Goal: Transaction & Acquisition: Purchase product/service

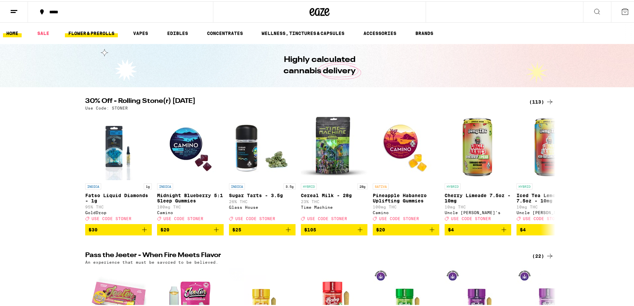
click at [81, 31] on link "FLOWER & PREROLLS" at bounding box center [91, 32] width 53 height 8
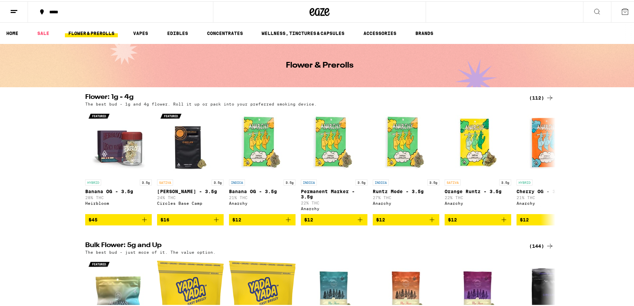
click at [534, 94] on div "(112)" at bounding box center [541, 97] width 25 height 8
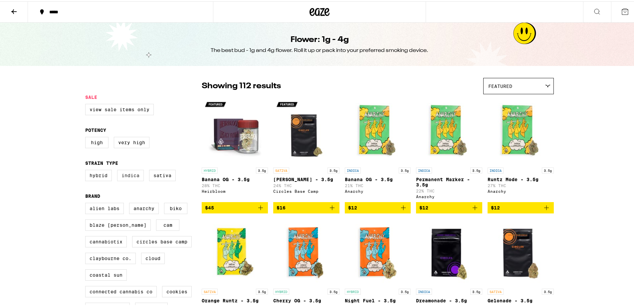
click at [122, 178] on label "Indica" at bounding box center [130, 173] width 27 height 11
click at [87, 170] on input "Indica" at bounding box center [87, 169] width 0 height 0
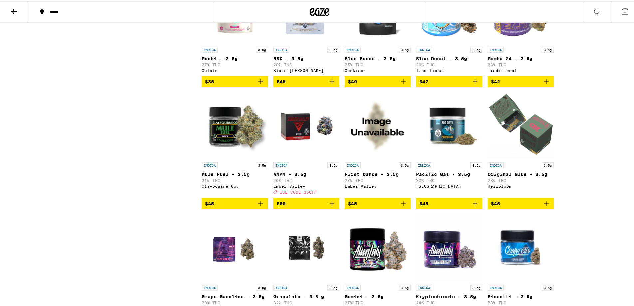
scroll to position [466, 0]
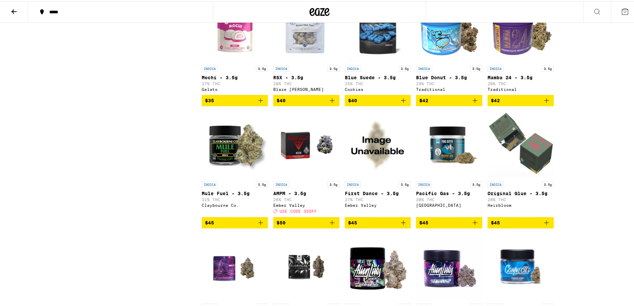
click at [520, 40] on img "Open page for Mamba 24 - 3.5g from Traditional" at bounding box center [521, 27] width 66 height 67
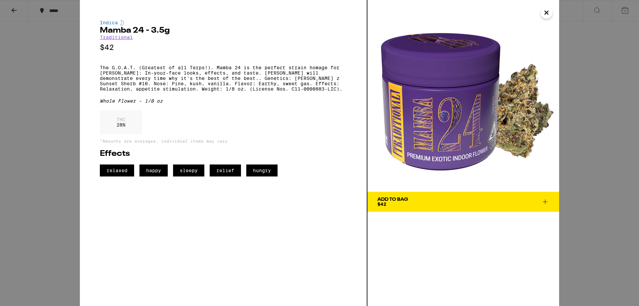
click at [440, 205] on span "Add To Bag $42" at bounding box center [463, 201] width 172 height 9
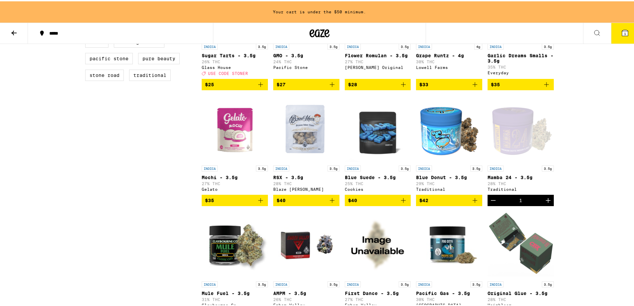
scroll to position [321, 0]
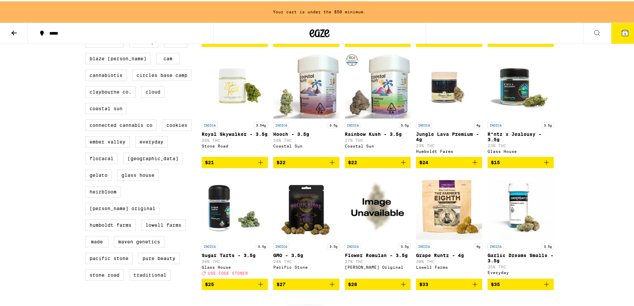
scroll to position [466, 0]
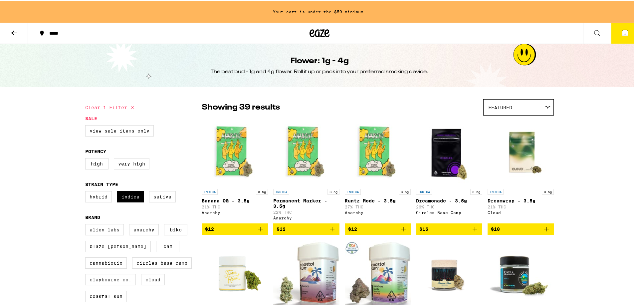
checkbox input "false"
click at [59, 31] on div "*****" at bounding box center [124, 32] width 156 height 5
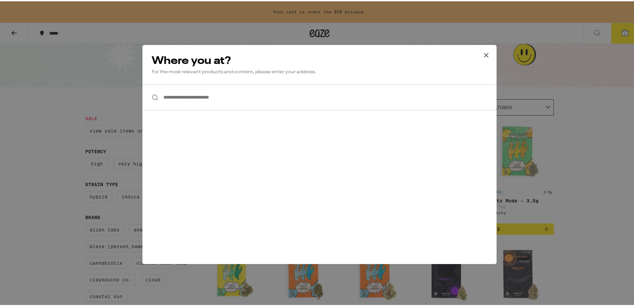
click at [247, 101] on input "**********" at bounding box center [319, 96] width 354 height 26
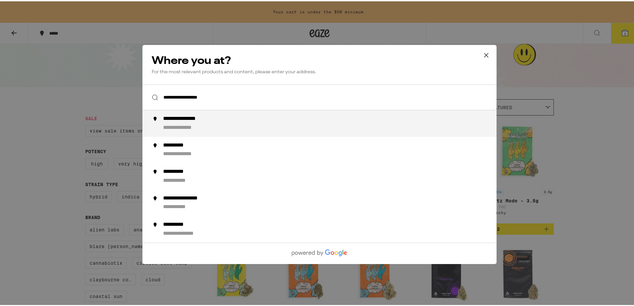
type input "**********"
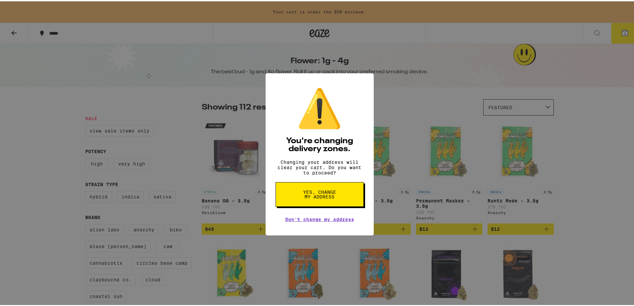
click at [333, 198] on span "Yes, change my address" at bounding box center [320, 192] width 34 height 9
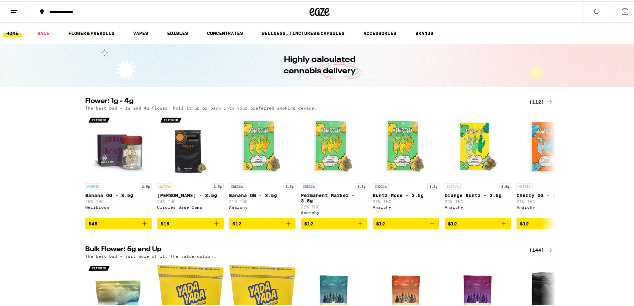
click at [533, 253] on div "(144)" at bounding box center [541, 249] width 25 height 8
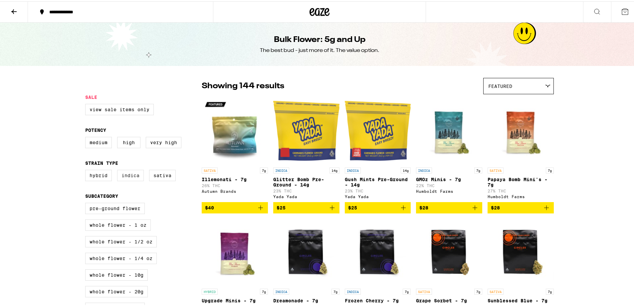
click at [121, 174] on label "Indica" at bounding box center [130, 173] width 27 height 11
click at [87, 170] on input "Indica" at bounding box center [87, 169] width 0 height 0
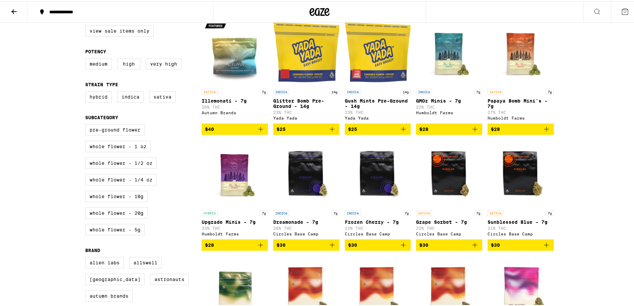
scroll to position [67, 0]
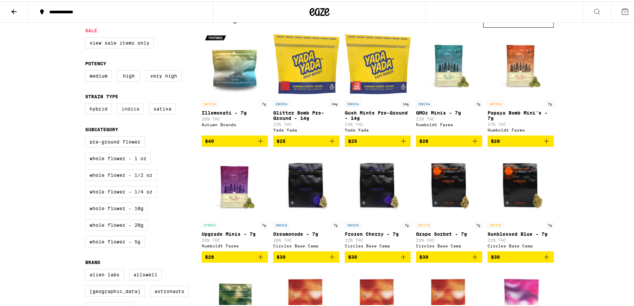
click at [133, 113] on label "Indica" at bounding box center [130, 107] width 27 height 11
click at [87, 103] on input "Indica" at bounding box center [87, 103] width 0 height 0
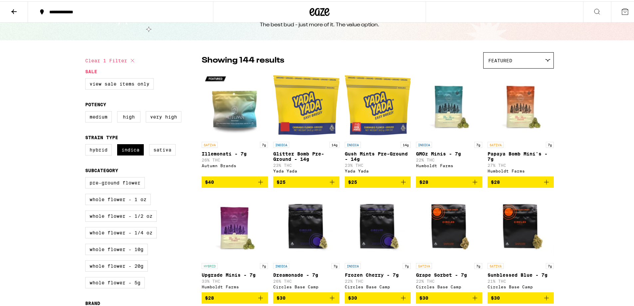
scroll to position [0, 0]
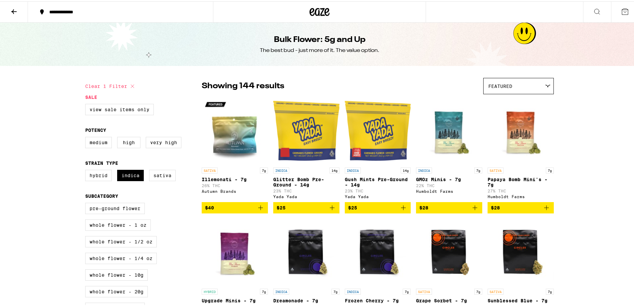
click at [135, 176] on label "Indica" at bounding box center [130, 173] width 27 height 11
click at [87, 170] on input "Indica" at bounding box center [87, 169] width 0 height 0
click at [126, 177] on label "Indica" at bounding box center [130, 173] width 27 height 11
click at [87, 170] on input "Indica" at bounding box center [87, 169] width 0 height 0
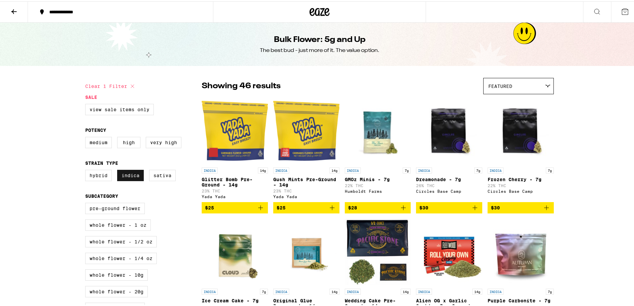
click at [126, 177] on label "Indica" at bounding box center [130, 173] width 27 height 11
click at [87, 170] on input "Indica" at bounding box center [87, 169] width 0 height 0
checkbox input "false"
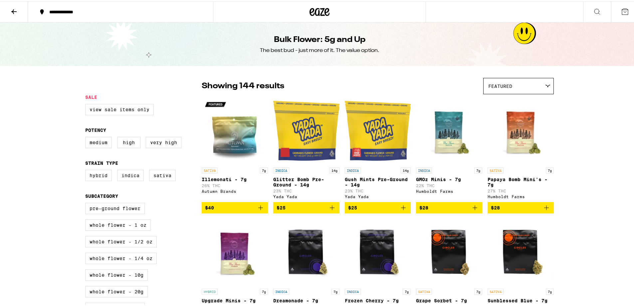
click at [14, 12] on icon at bounding box center [14, 10] width 8 height 8
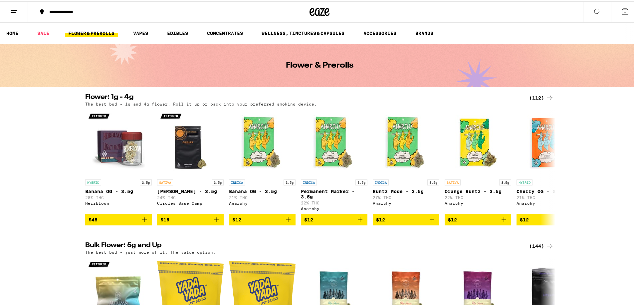
click at [530, 248] on div "(144)" at bounding box center [541, 245] width 25 height 8
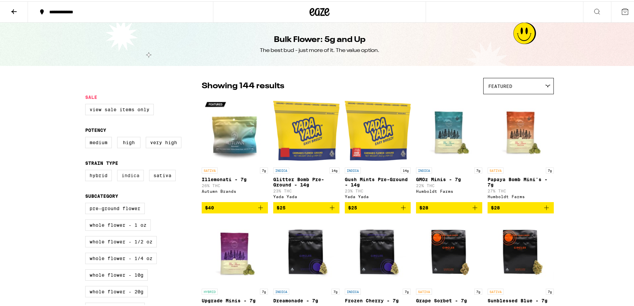
click at [129, 179] on label "Indica" at bounding box center [130, 173] width 27 height 11
click at [87, 170] on input "Indica" at bounding box center [87, 169] width 0 height 0
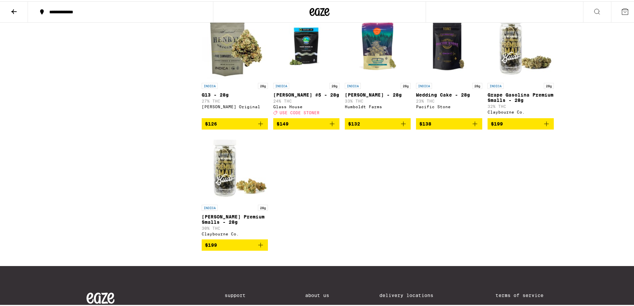
scroll to position [1064, 0]
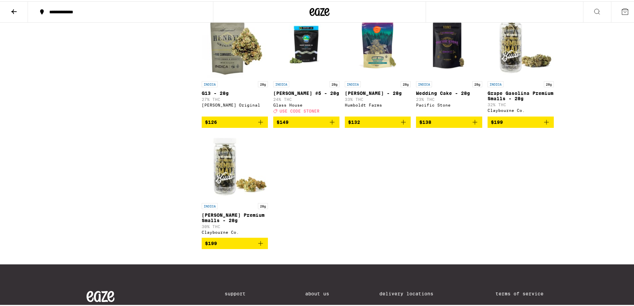
checkbox input "false"
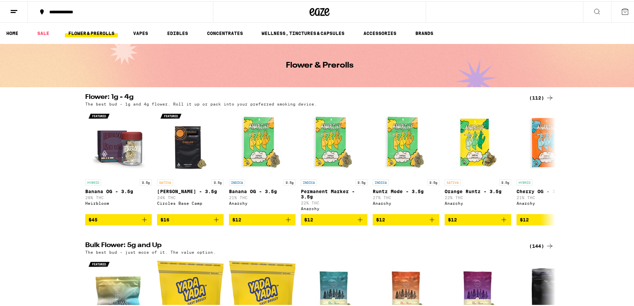
click at [533, 98] on div "(112)" at bounding box center [541, 97] width 25 height 8
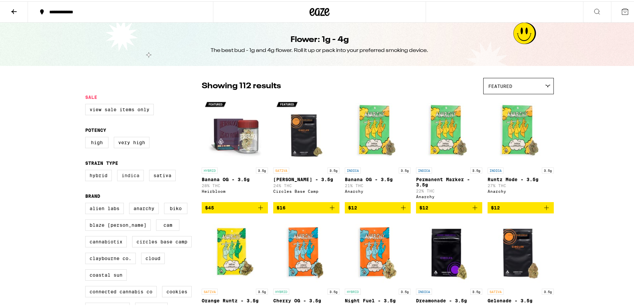
click at [130, 173] on label "Indica" at bounding box center [130, 173] width 27 height 11
click at [87, 170] on input "Indica" at bounding box center [87, 169] width 0 height 0
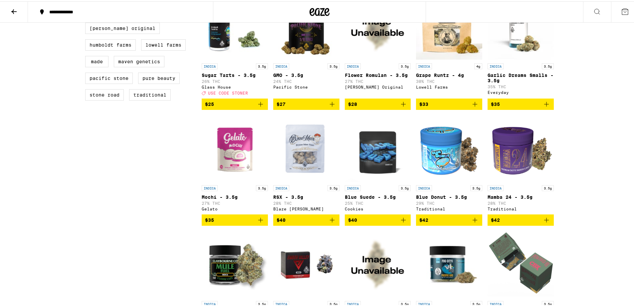
scroll to position [433, 0]
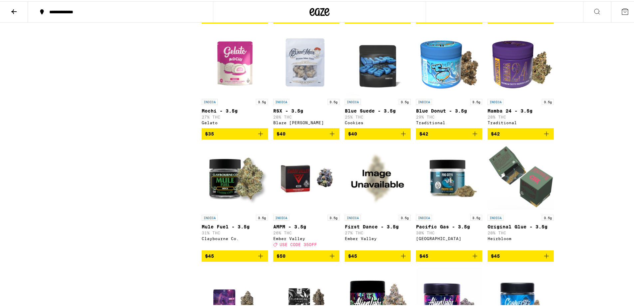
click at [545, 136] on icon "Add to bag" at bounding box center [547, 132] width 8 height 8
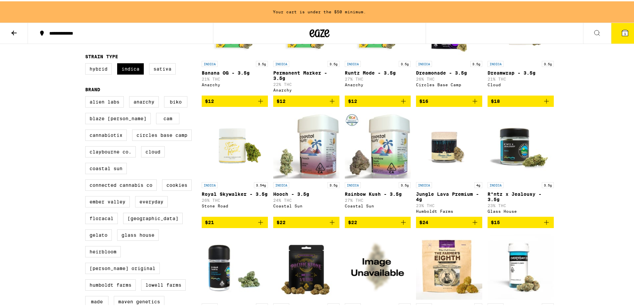
scroll to position [33, 0]
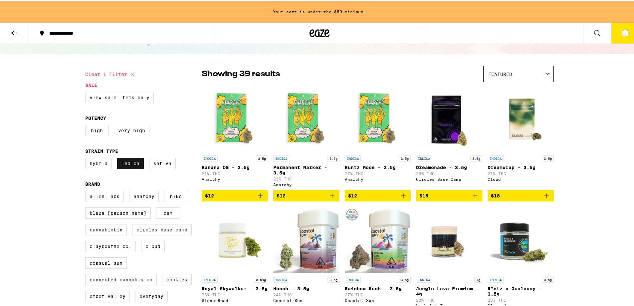
click at [119, 166] on label "Indica" at bounding box center [130, 161] width 27 height 11
click at [87, 158] on input "Indica" at bounding box center [87, 157] width 0 height 0
checkbox input "false"
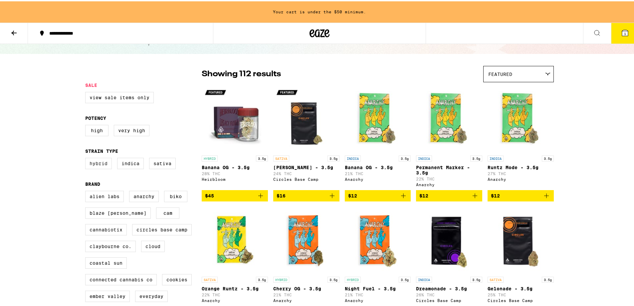
click at [93, 162] on label "Hybrid" at bounding box center [98, 161] width 27 height 11
click at [87, 158] on input "Hybrid" at bounding box center [87, 157] width 0 height 0
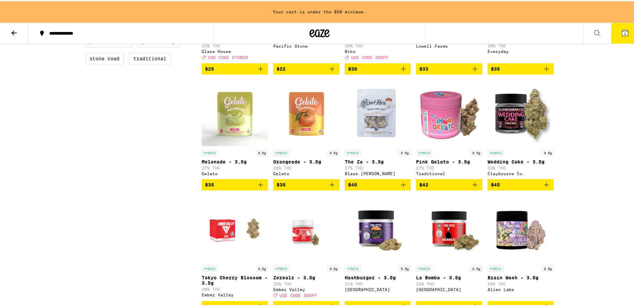
scroll to position [466, 0]
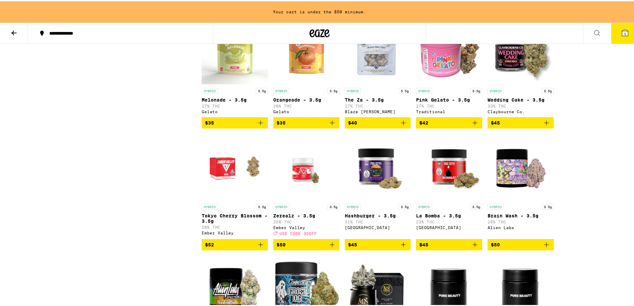
click at [512, 75] on img "Open page for Wedding Cake - 3.5g from Claybourne Co." at bounding box center [521, 50] width 66 height 67
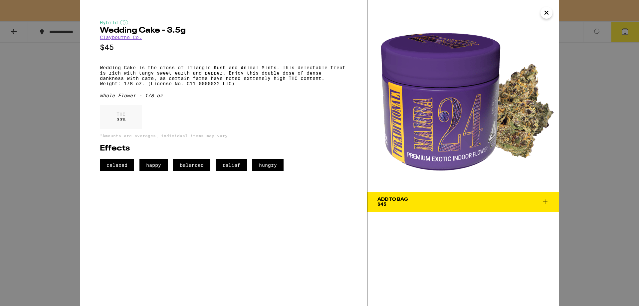
click at [596, 119] on div "Hybrid Wedding Cake - 3.5g [PERSON_NAME] Co. $45 Wedding Cake is the cross of T…" at bounding box center [319, 153] width 639 height 306
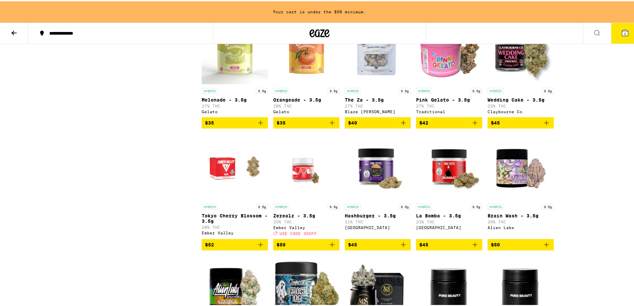
click at [492, 60] on img "Open page for Wedding Cake - 3.5g from Claybourne Co." at bounding box center [521, 50] width 66 height 67
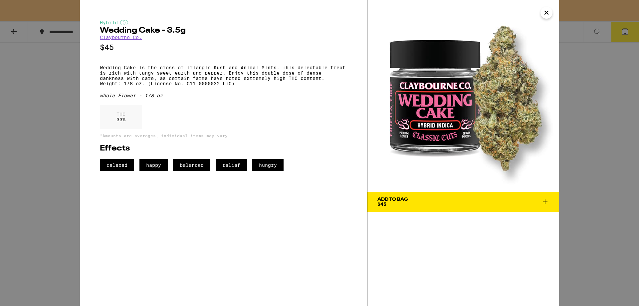
click at [618, 125] on div "Hybrid Wedding Cake - 3.5g [PERSON_NAME] Co. $45 Wedding Cake is the cross of T…" at bounding box center [319, 153] width 639 height 306
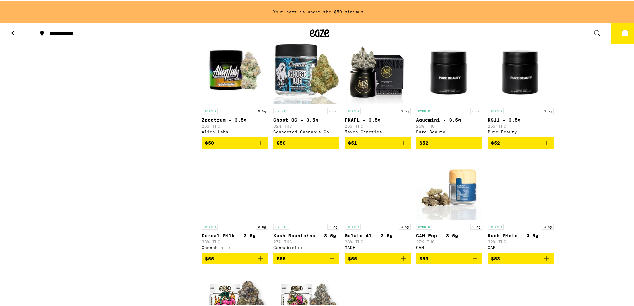
scroll to position [699, 0]
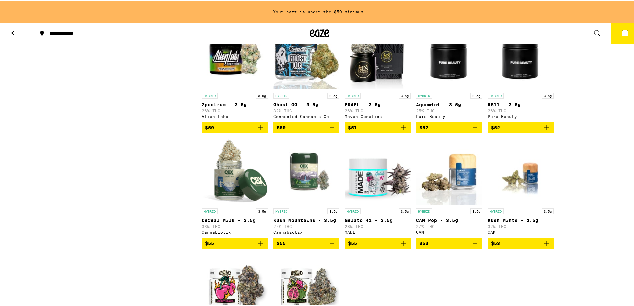
click at [323, 201] on img "Open page for Kush Mountains - 3.5g from Cannabiotix" at bounding box center [306, 170] width 66 height 67
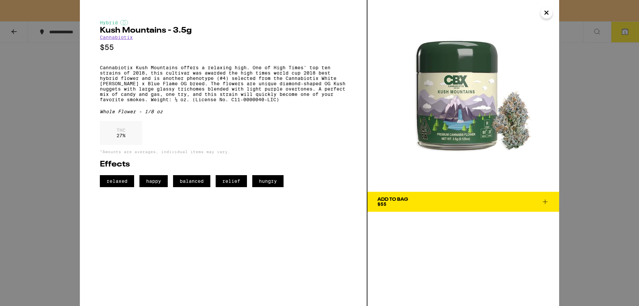
click at [619, 157] on div "Hybrid Kush Mountains - 3.5g Cannabiotix $55 Cannabiotix Kush Mountains offers …" at bounding box center [319, 153] width 639 height 306
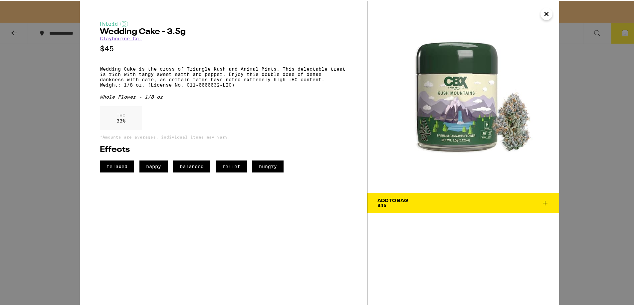
scroll to position [466, 0]
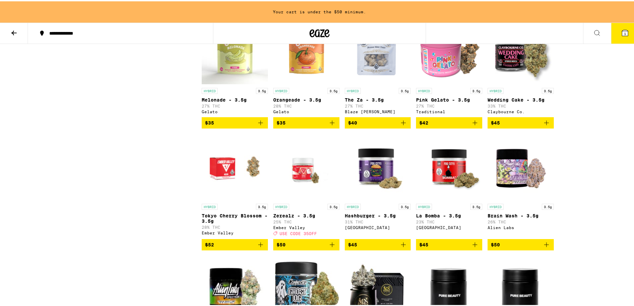
checkbox input "false"
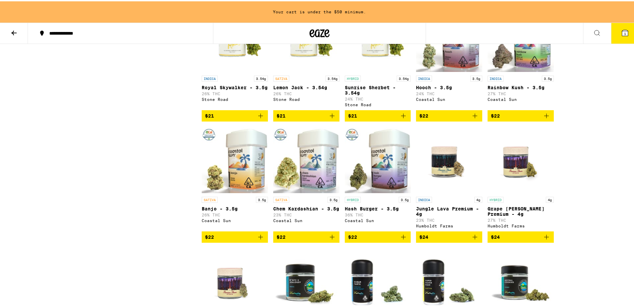
scroll to position [33, 0]
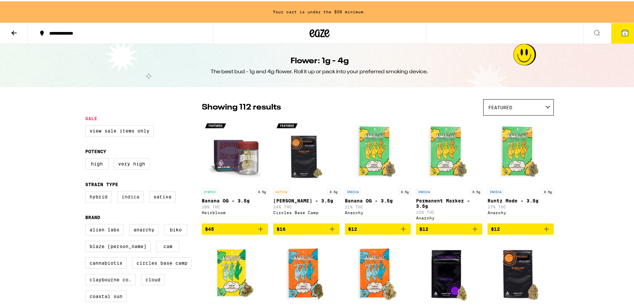
click at [123, 199] on label "Indica" at bounding box center [130, 195] width 27 height 11
click at [87, 191] on input "Indica" at bounding box center [87, 191] width 0 height 0
checkbox input "true"
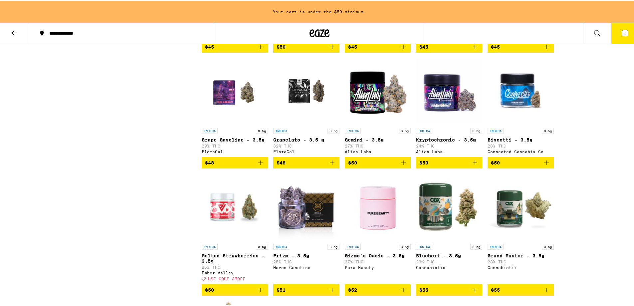
scroll to position [699, 0]
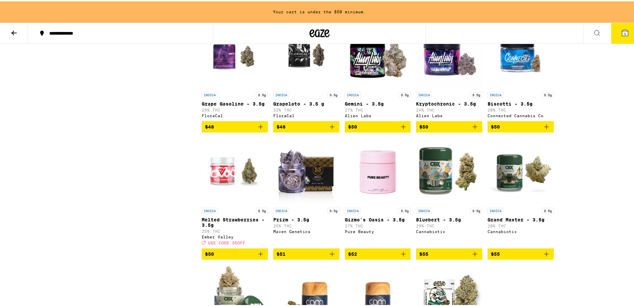
click at [301, 82] on img "Open page for Grapelato - 3.5 g from FloraCal" at bounding box center [307, 54] width 52 height 67
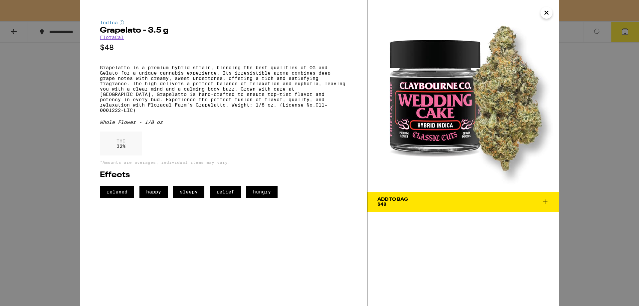
click at [630, 148] on div "Indica Grapelato - 3.5 g FloraCal $48 Grapelatto is a premium hybrid strain, bl…" at bounding box center [319, 153] width 639 height 306
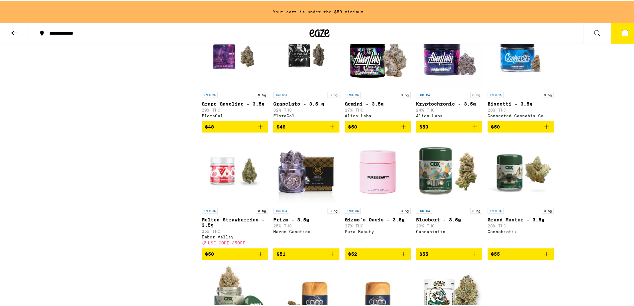
click at [296, 75] on img "Open page for Grapelato - 3.5 g from FloraCal" at bounding box center [307, 54] width 52 height 67
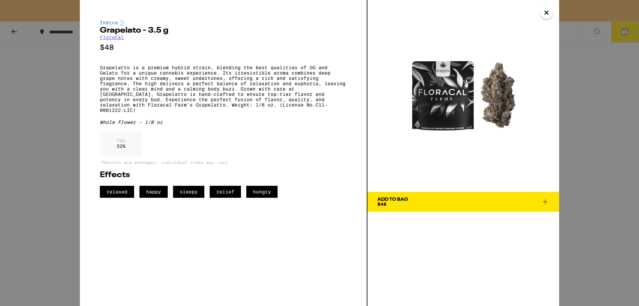
click at [41, 133] on div "Indica Grapelato - 3.5 g FloraCal $48 Grapelatto is a premium hybrid strain, bl…" at bounding box center [319, 153] width 639 height 306
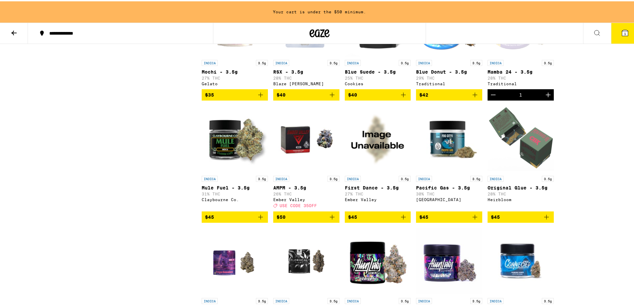
scroll to position [459, 0]
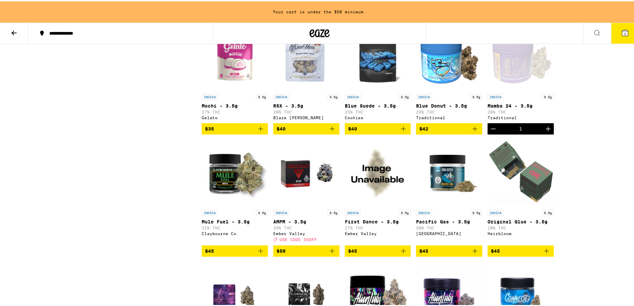
click at [503, 89] on div "Open page for Mamba 24 - 3.5g from Traditional" at bounding box center [521, 56] width 66 height 67
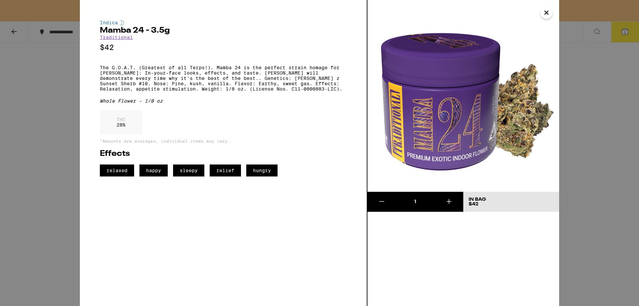
click at [584, 137] on div "Indica Mamba 24 - 3.5g Traditional $42 The G.O.A.T. (Greatest of all Terps!). M…" at bounding box center [319, 153] width 639 height 306
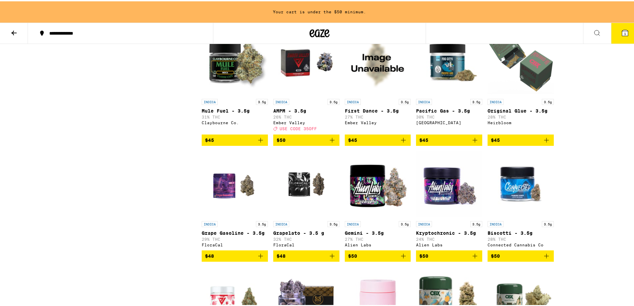
scroll to position [559, 0]
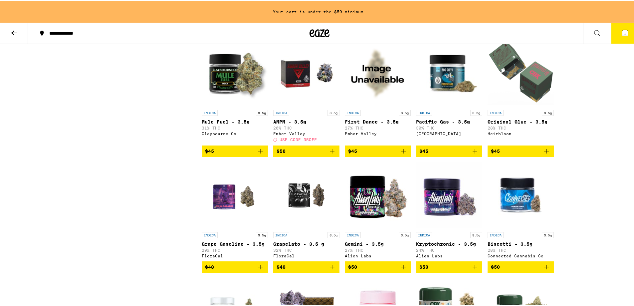
click at [308, 270] on span "$48" at bounding box center [307, 266] width 60 height 8
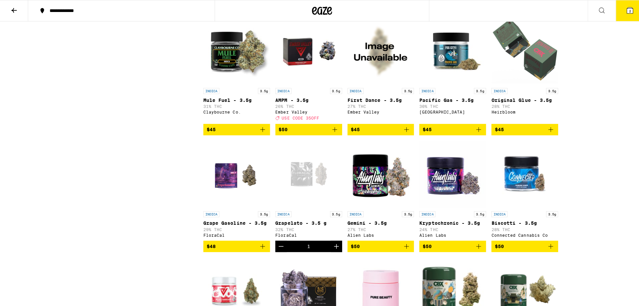
scroll to position [538, 0]
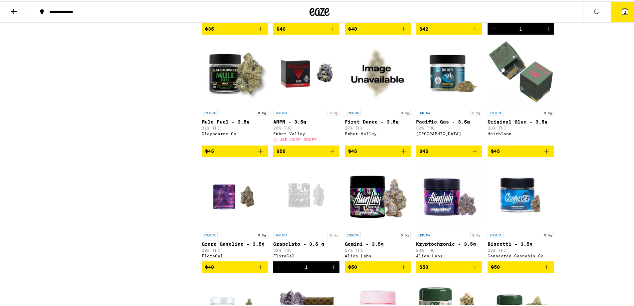
click at [624, 14] on button "2" at bounding box center [625, 10] width 28 height 21
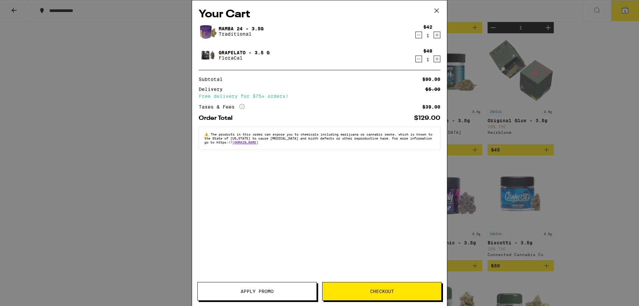
click at [399, 284] on button "Checkout" at bounding box center [381, 291] width 119 height 19
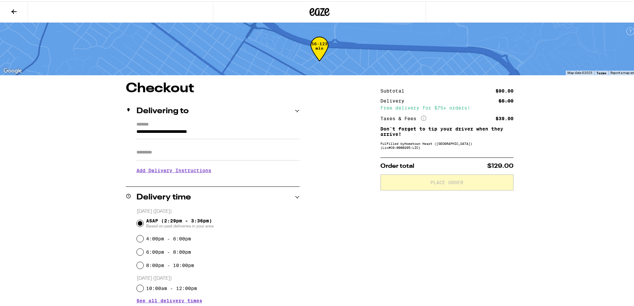
click at [183, 151] on input "Apt/Suite" at bounding box center [217, 151] width 163 height 16
type input "*"
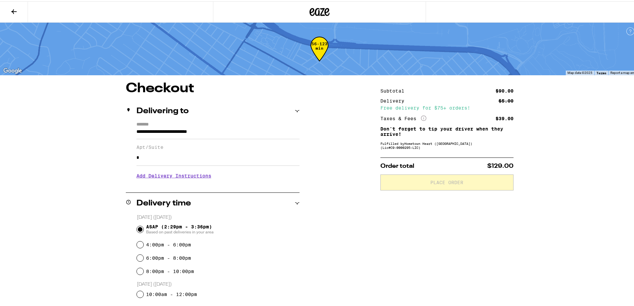
click at [166, 175] on h3 "Add Delivery Instructions" at bounding box center [217, 174] width 163 height 15
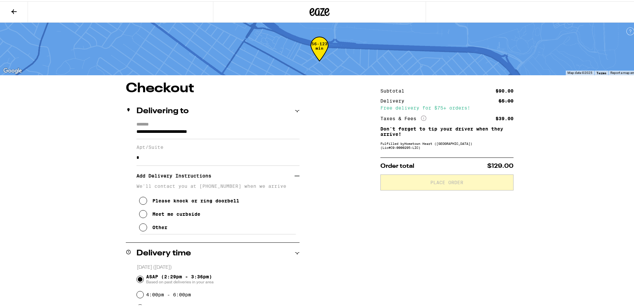
click at [161, 229] on div "Other" at bounding box center [159, 225] width 15 height 5
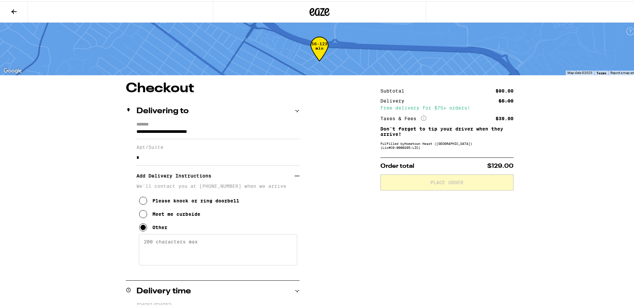
drag, startPoint x: 243, startPoint y: 261, endPoint x: 230, endPoint y: 254, distance: 14.9
click at [243, 261] on textarea "Enter any other delivery instructions you want driver to know" at bounding box center [218, 248] width 158 height 31
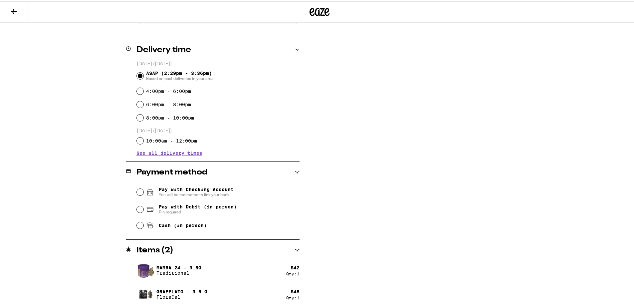
scroll to position [243, 0]
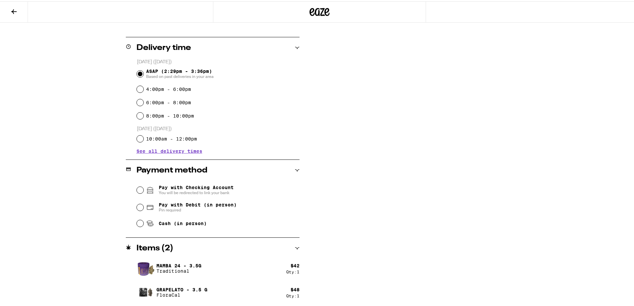
type textarea "please call, no doorbell"
click at [179, 206] on span "Pay with Debit (in person)" at bounding box center [198, 203] width 78 height 5
click at [224, 200] on div "Pay with Debit (in person) Pin required" at bounding box center [218, 205] width 163 height 17
click at [213, 204] on span "Pay with Debit (in person)" at bounding box center [198, 203] width 78 height 5
click at [143, 204] on input "Pay with Debit (in person) Pin required" at bounding box center [140, 206] width 7 height 7
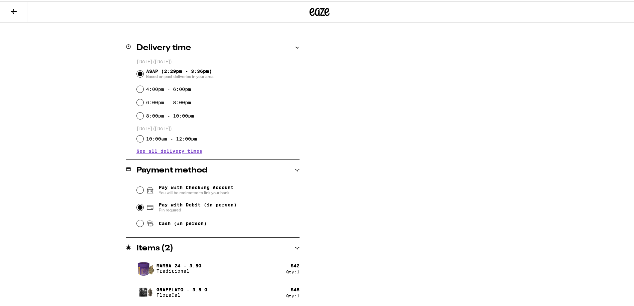
radio input "true"
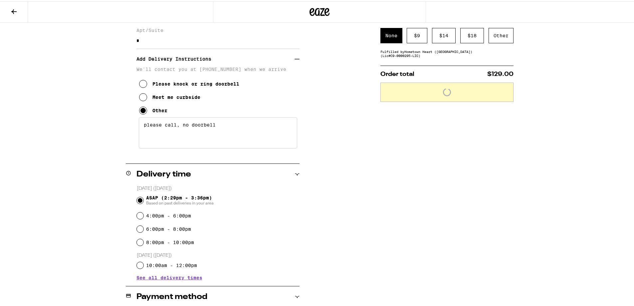
scroll to position [0, 0]
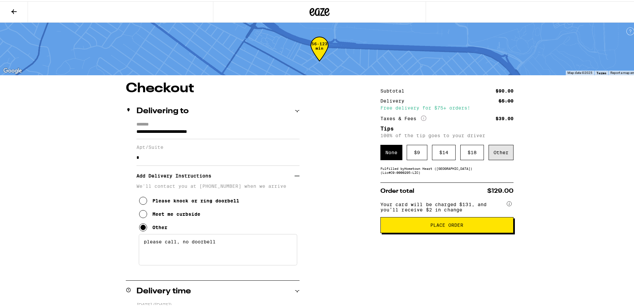
click at [507, 153] on div "Other" at bounding box center [501, 150] width 25 height 15
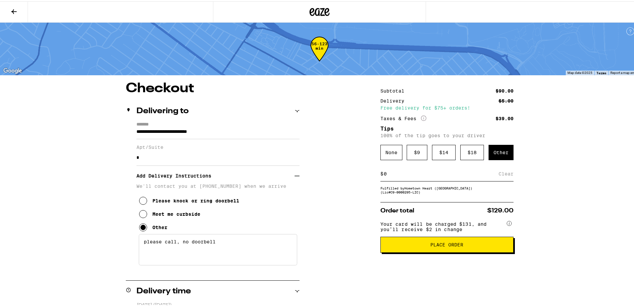
click at [425, 173] on input at bounding box center [440, 172] width 115 height 6
type input "4"
click at [506, 175] on div "Save" at bounding box center [508, 172] width 12 height 15
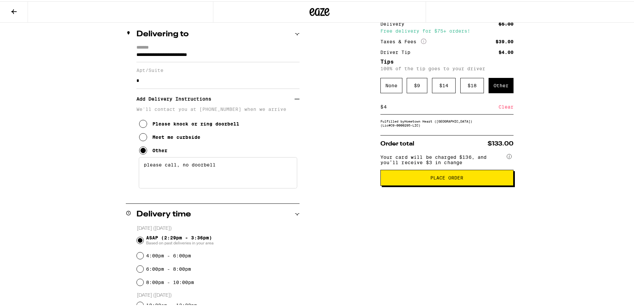
scroll to position [44, 0]
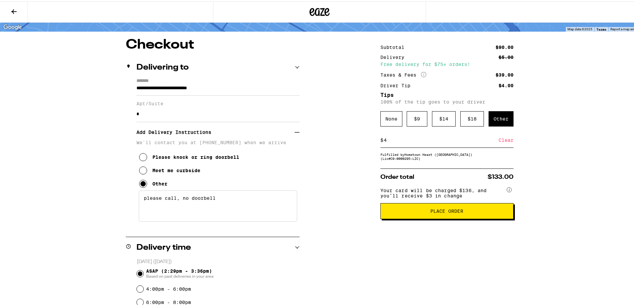
click at [488, 212] on span "Place Order" at bounding box center [447, 209] width 122 height 5
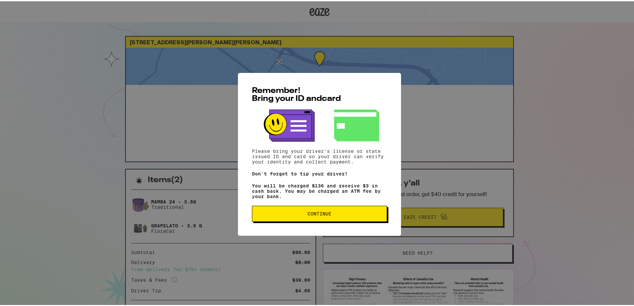
click at [344, 213] on span "Continue" at bounding box center [320, 212] width 124 height 5
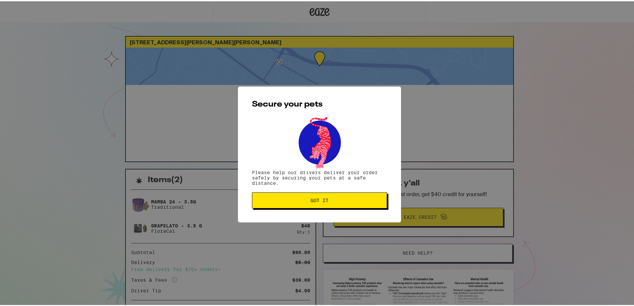
click at [317, 207] on button "Got it" at bounding box center [319, 199] width 135 height 16
click at [328, 198] on span "Got it" at bounding box center [320, 199] width 124 height 5
